Goal: Transaction & Acquisition: Purchase product/service

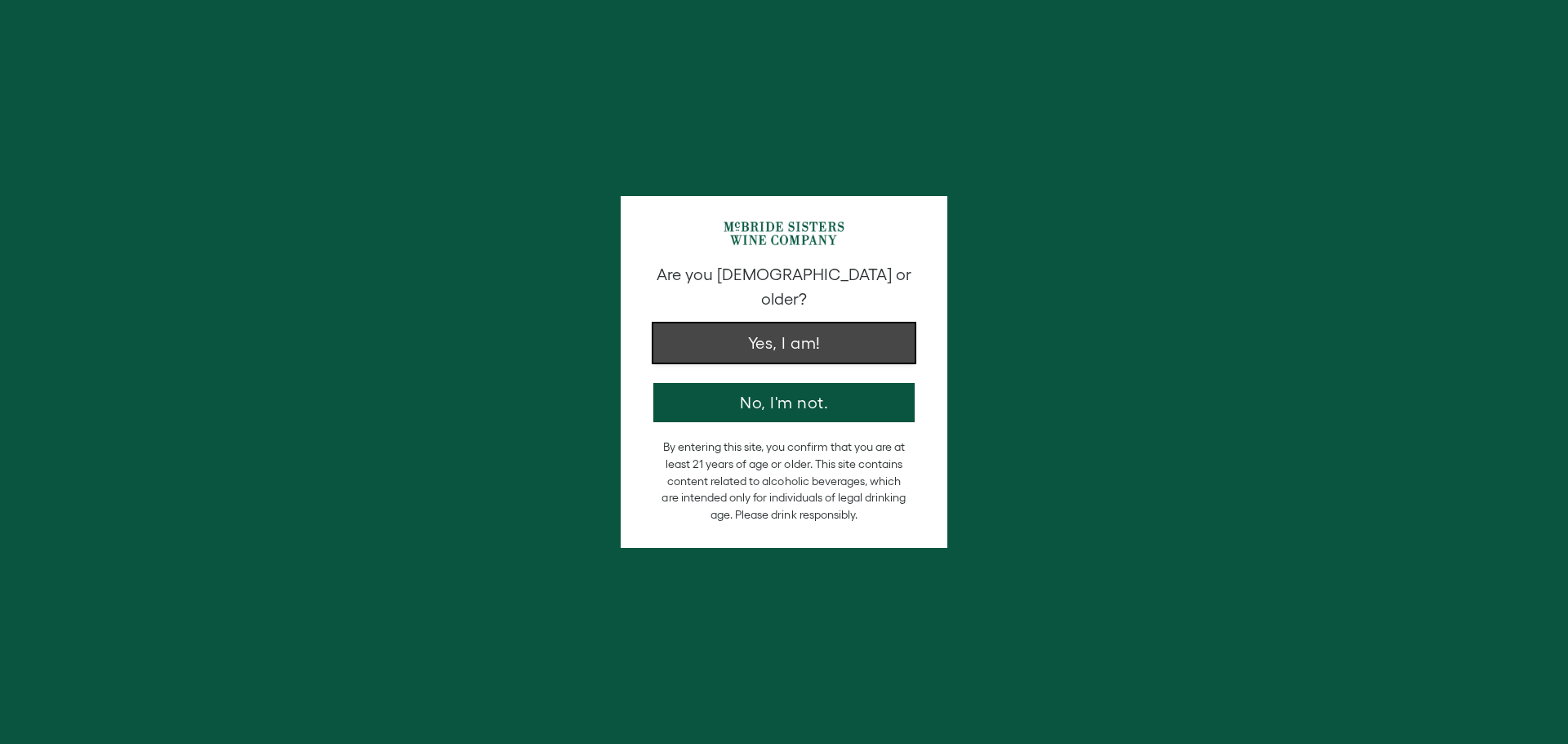
click at [807, 323] on button "Yes, I am!" at bounding box center [784, 343] width 261 height 39
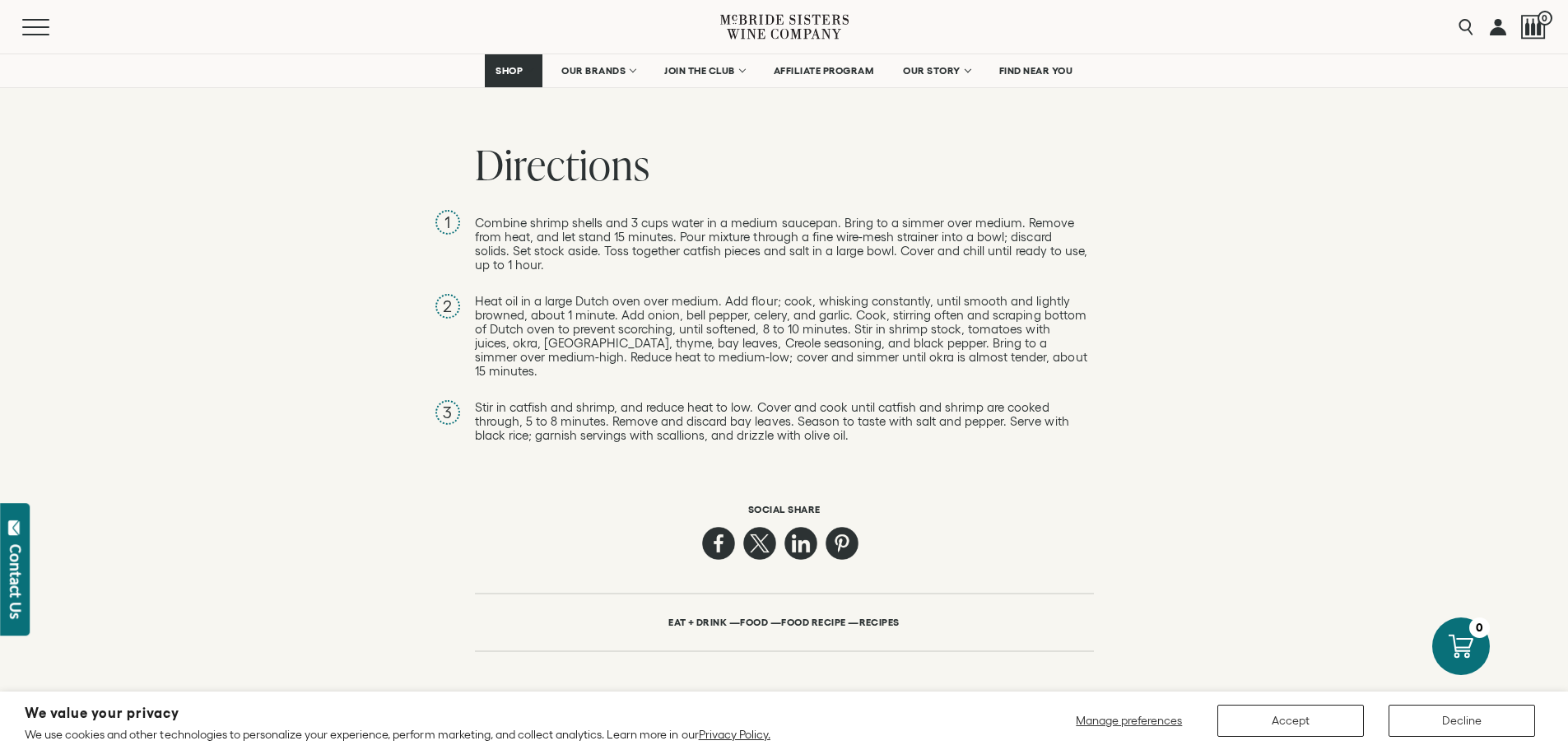
scroll to position [1978, 0]
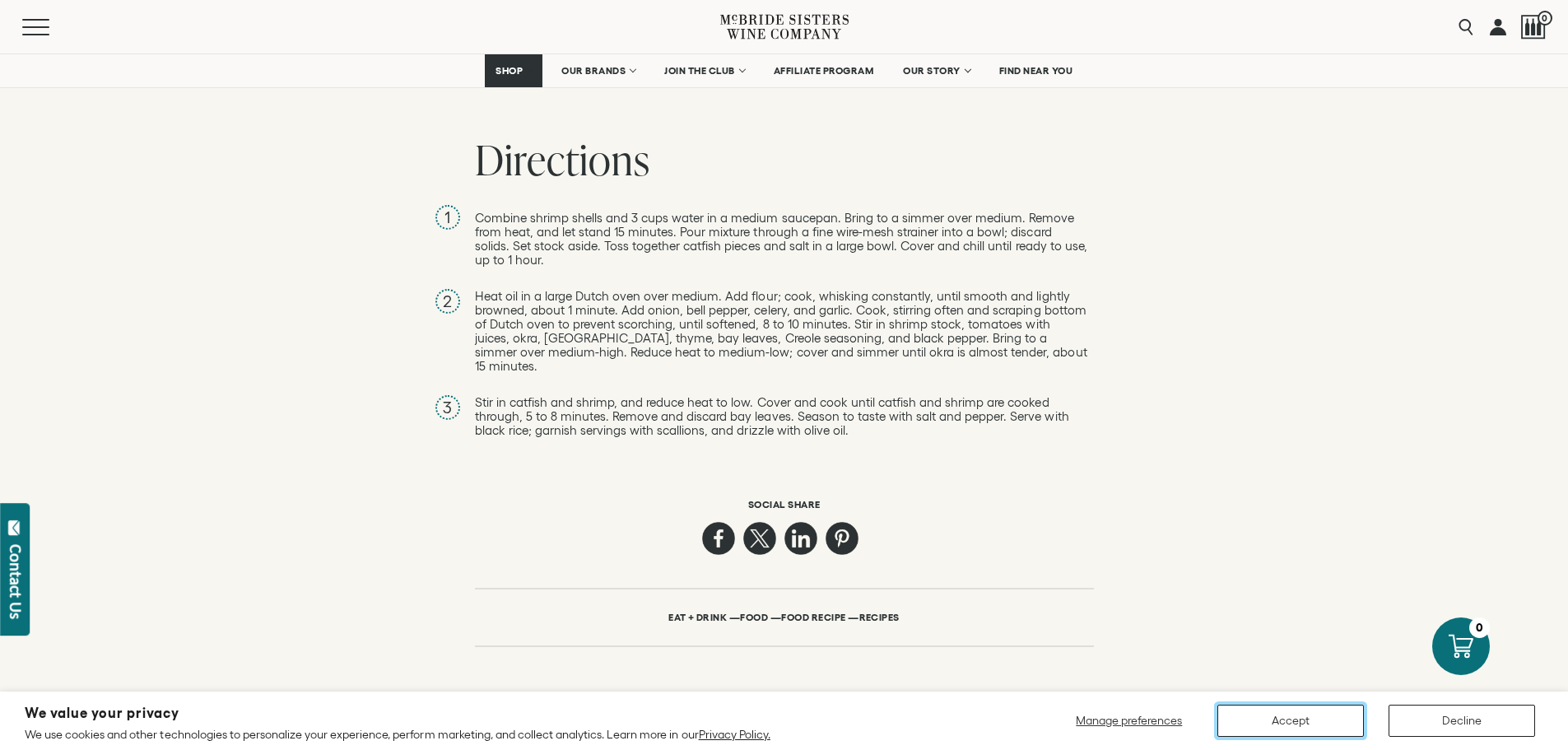
click at [1283, 719] on button "Accept" at bounding box center [1291, 721] width 146 height 32
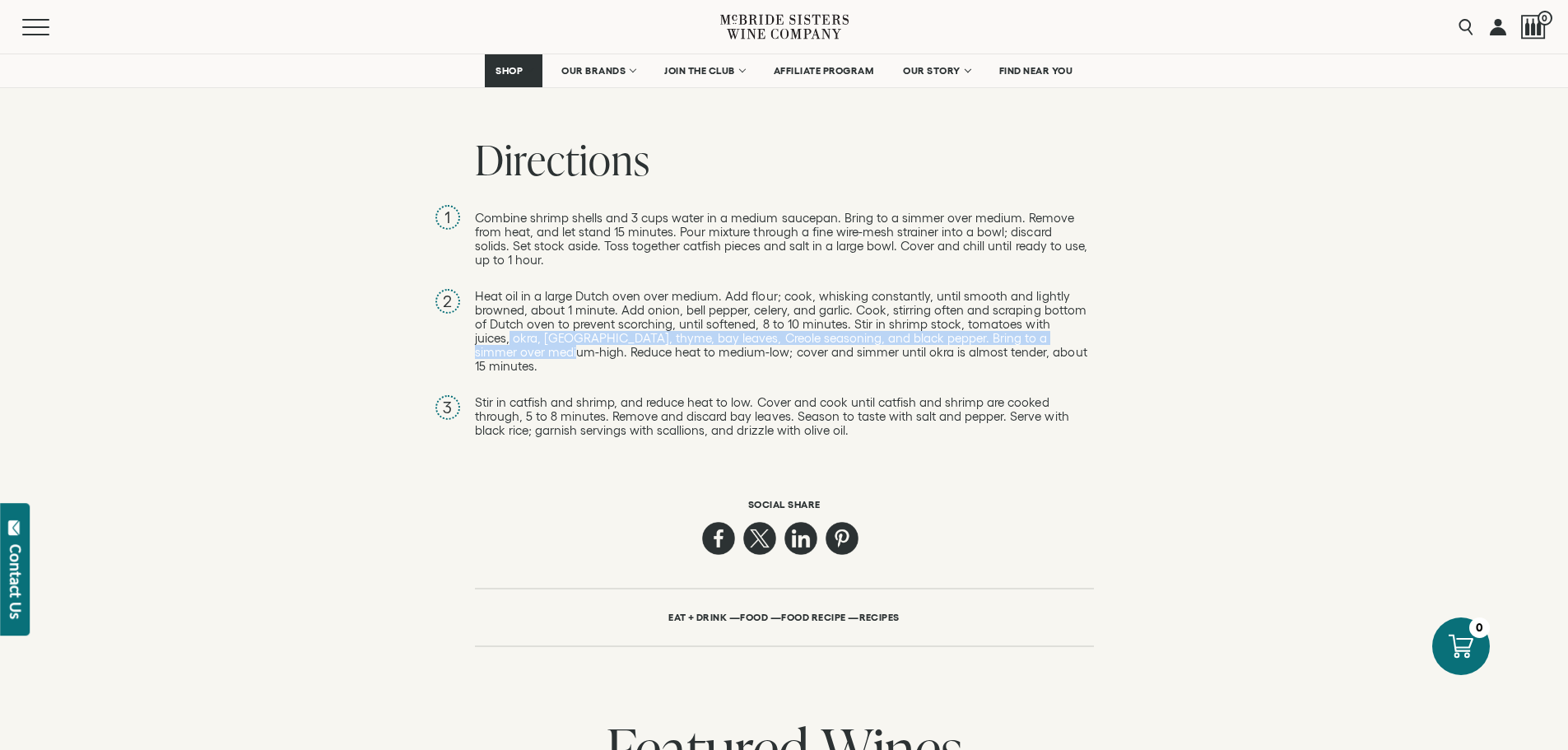
click at [1568, 330] on html "We value your privacy We use cookies and other technologies to personalize your…" at bounding box center [784, 445] width 1568 height 4846
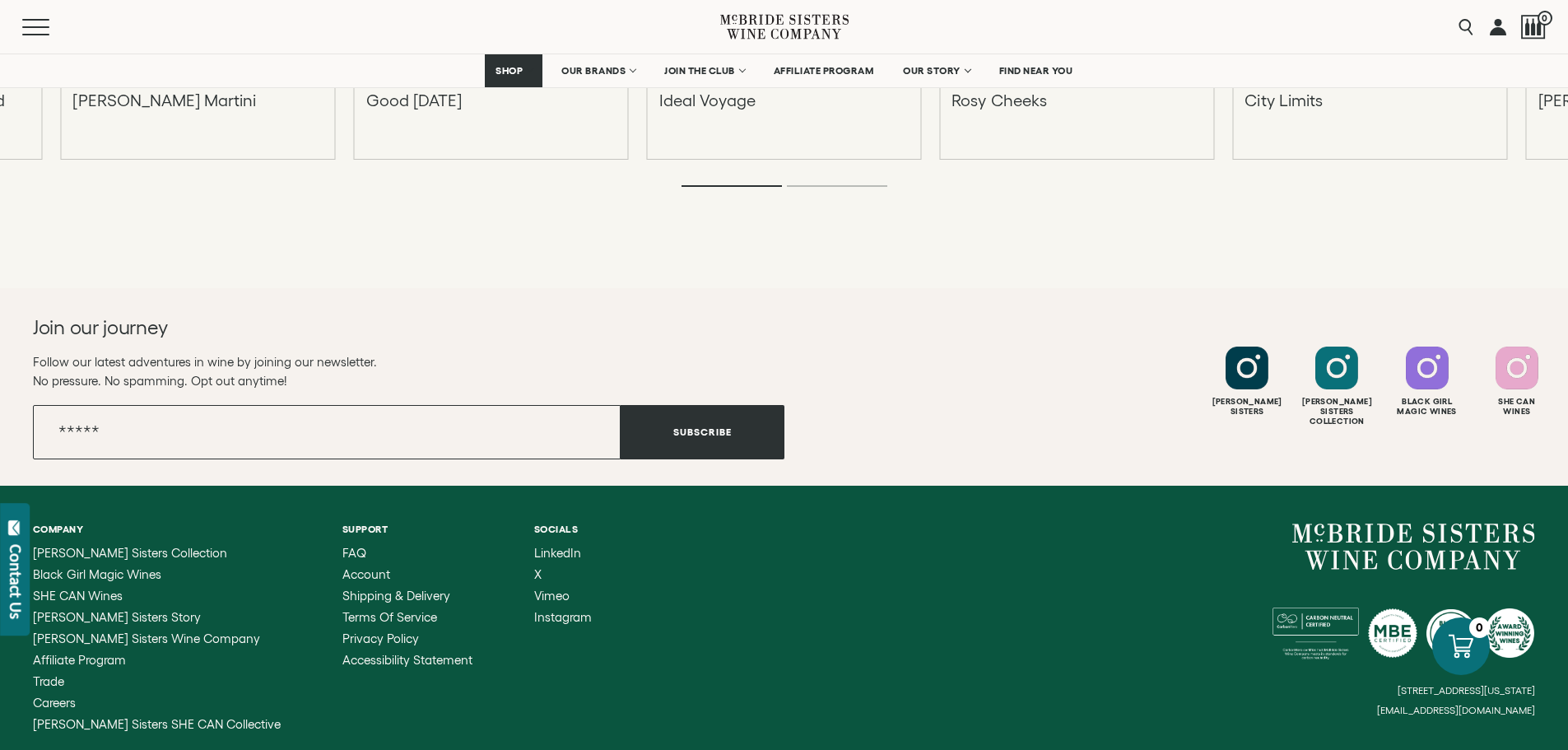
scroll to position [3700, 0]
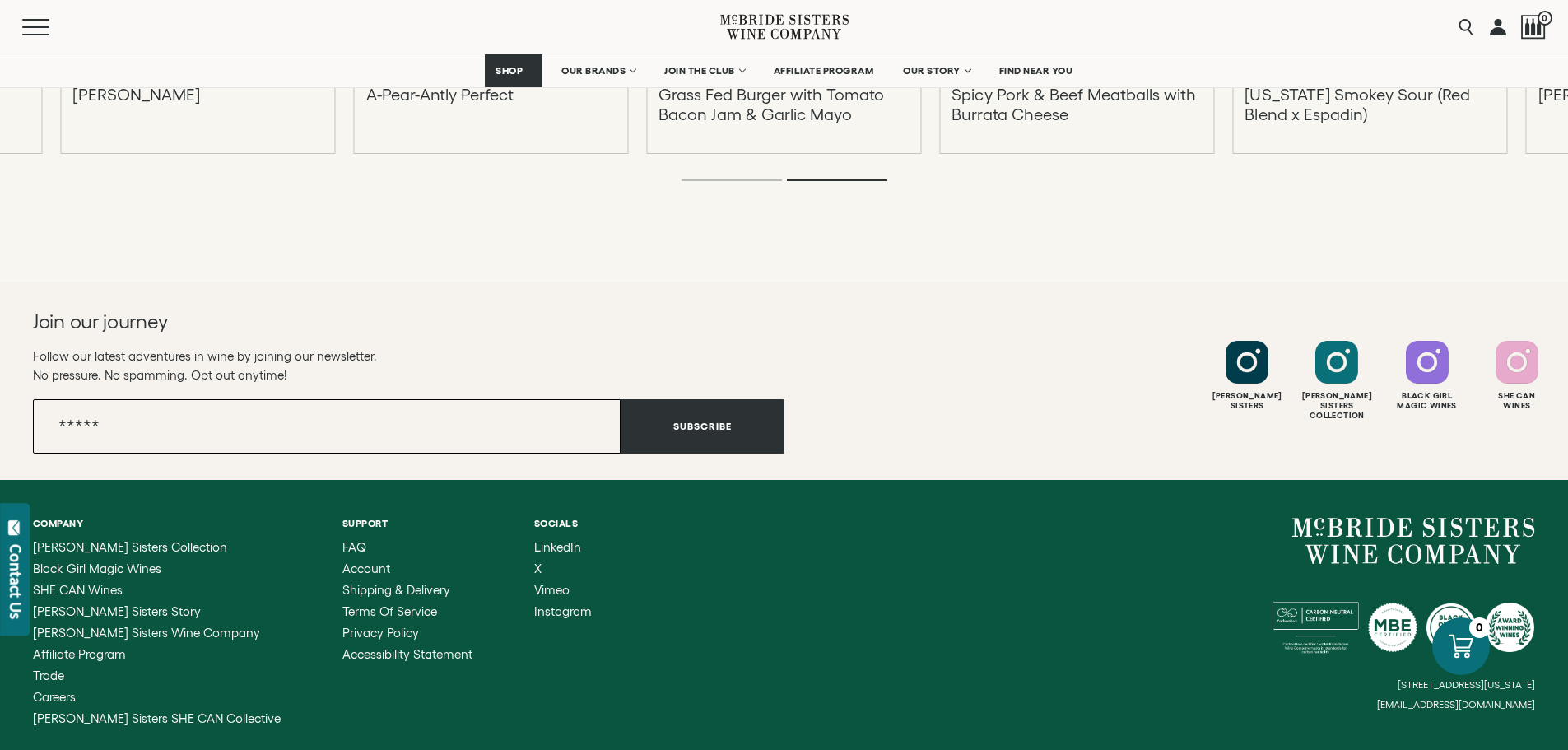
click at [118, 411] on input "Email" at bounding box center [326, 427] width 588 height 55
type input "*"
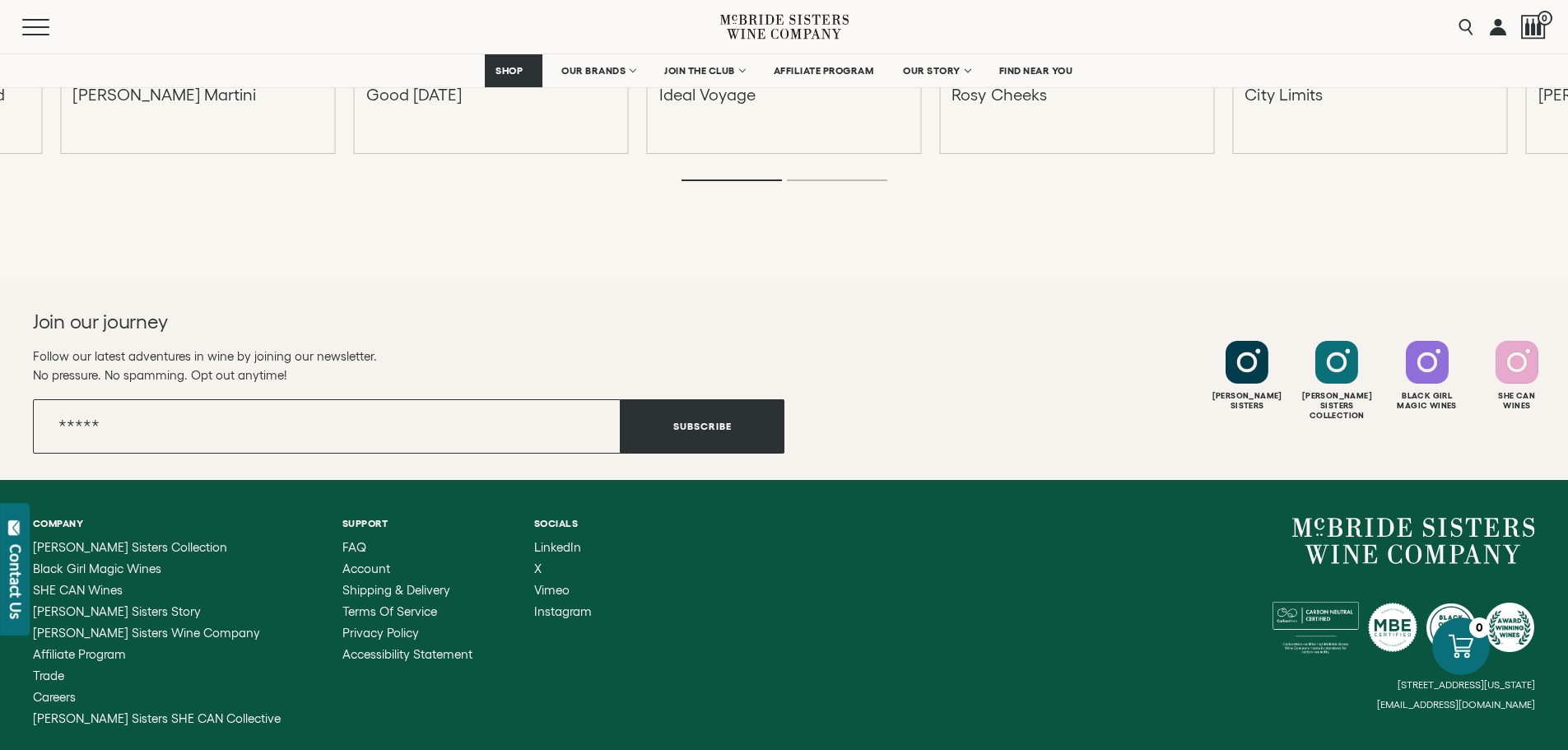
type input "*"
type input "**********"
click at [695, 410] on button "Subscribe" at bounding box center [703, 427] width 164 height 55
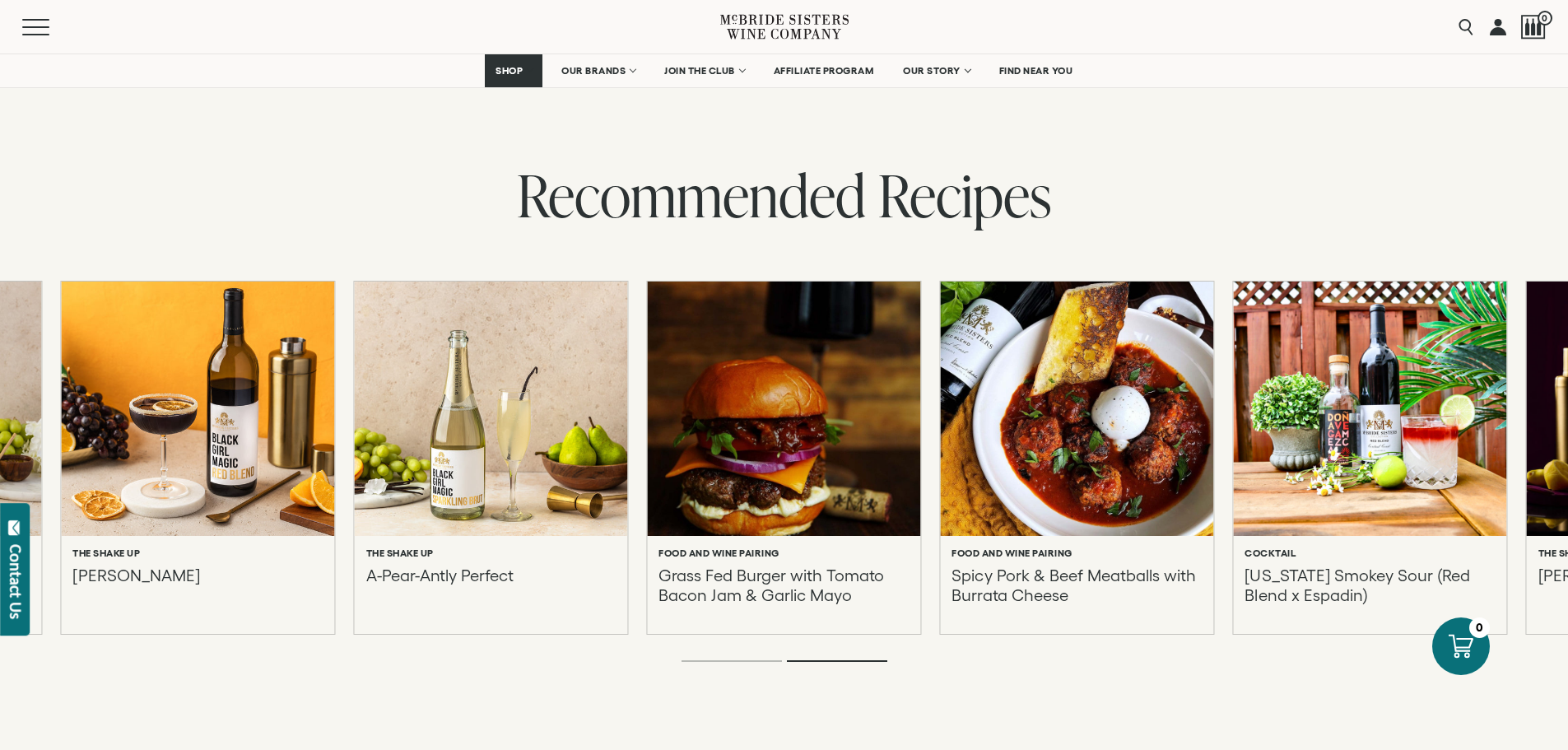
scroll to position [3208, 0]
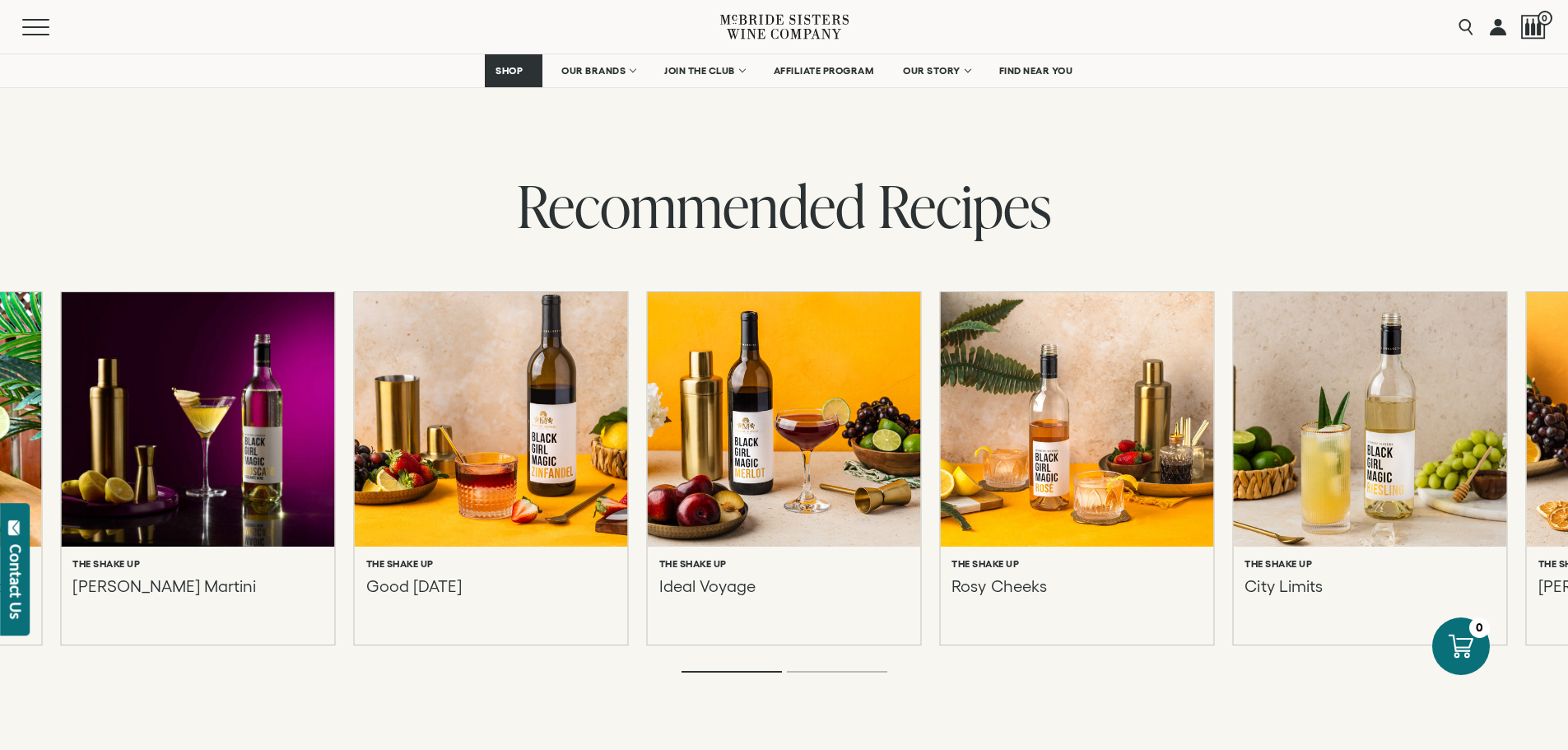
click at [1315, 576] on p "City Limits" at bounding box center [1283, 596] width 78 height 40
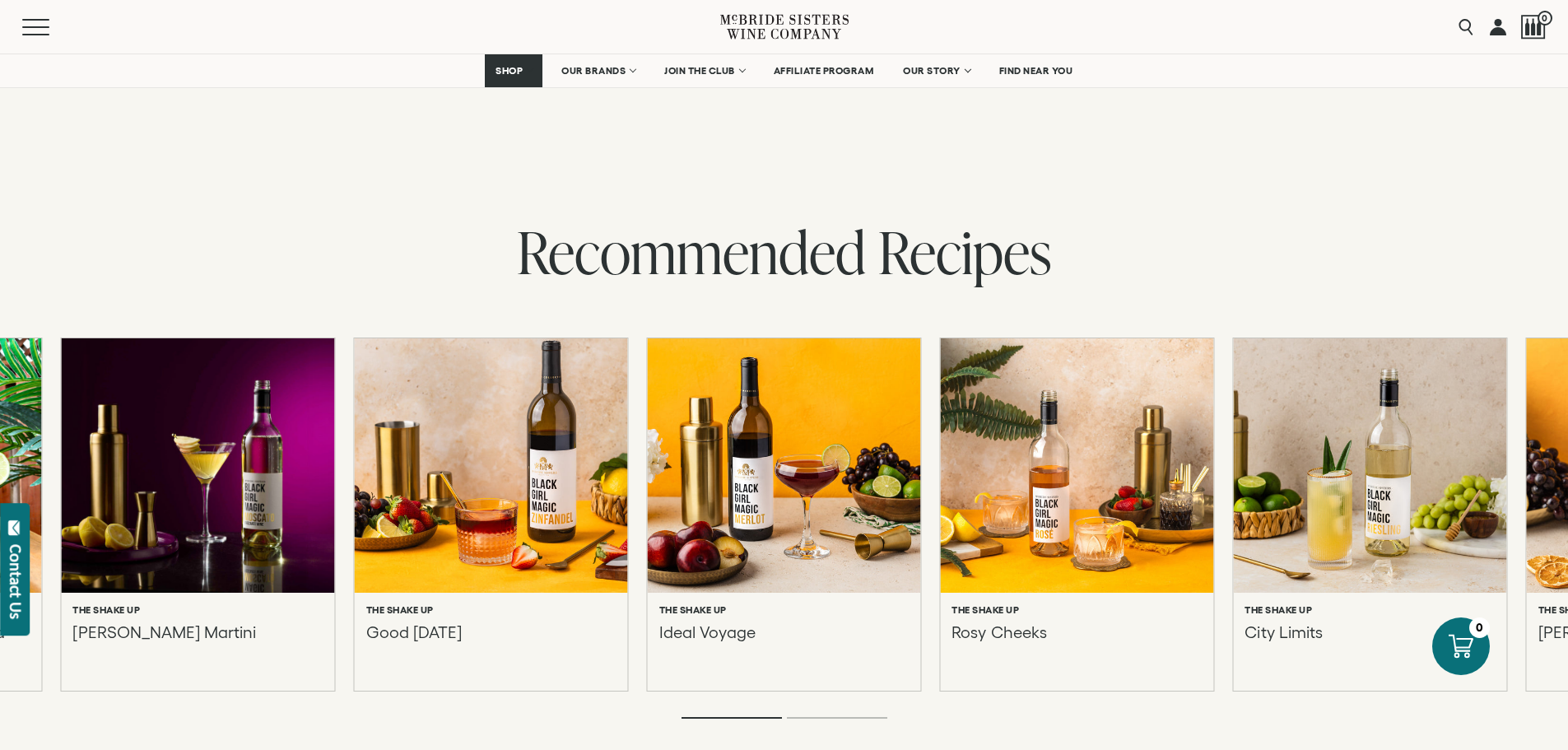
scroll to position [1850, 0]
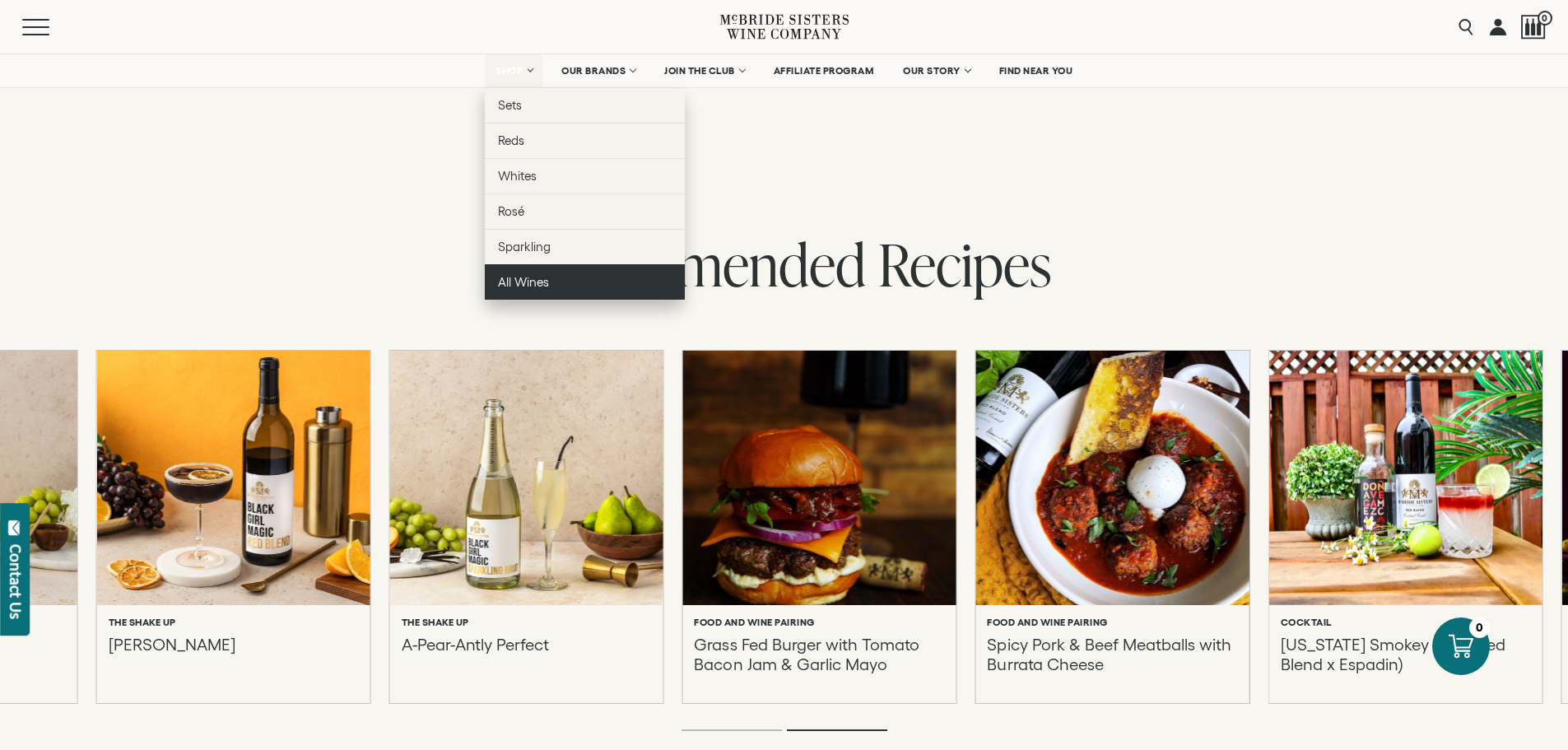
click at [514, 282] on span "All Wines" at bounding box center [523, 282] width 51 height 14
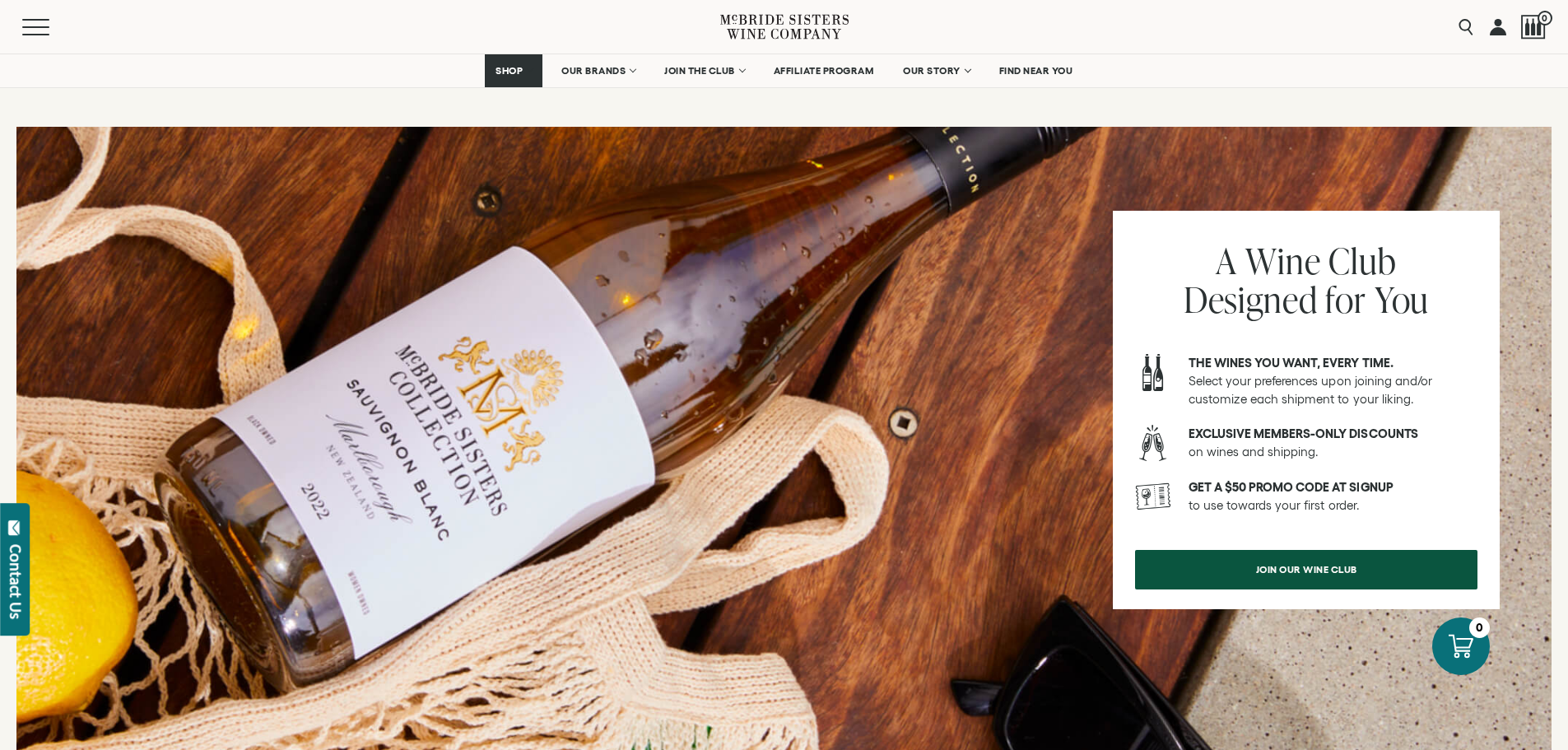
scroll to position [1884, 0]
